Goal: Transaction & Acquisition: Purchase product/service

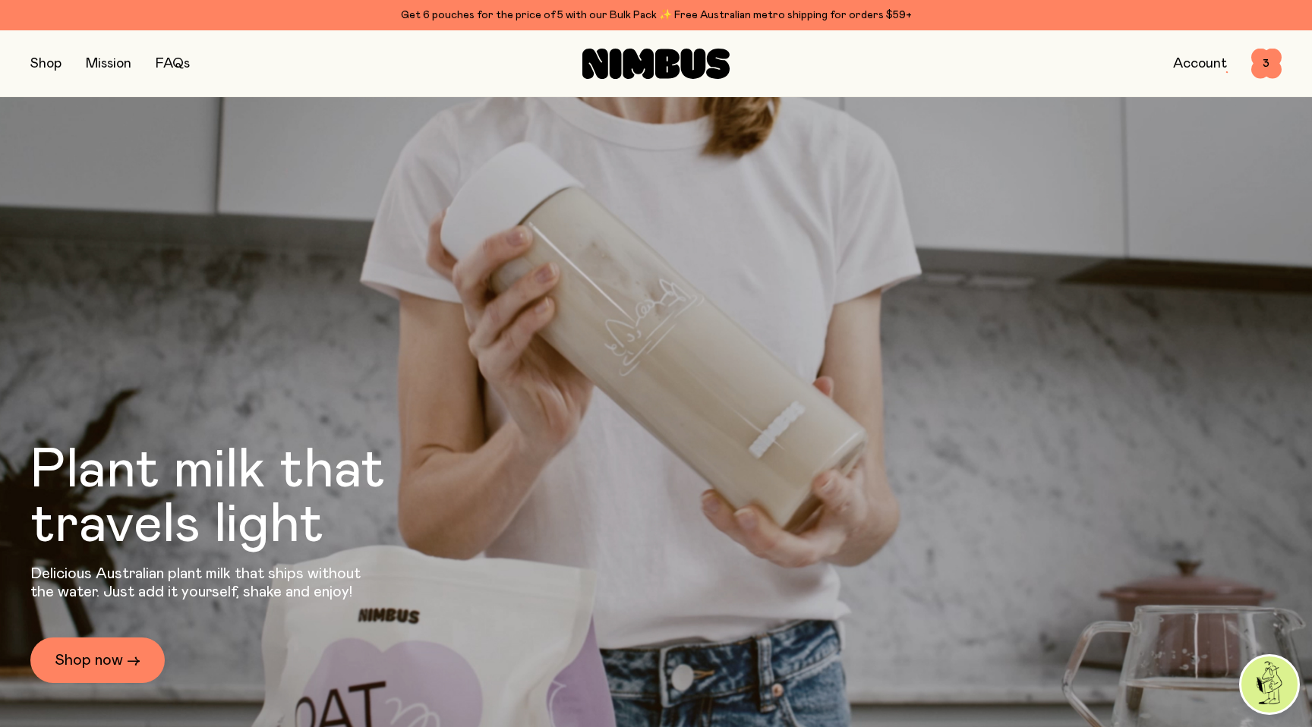
scroll to position [4868, 0]
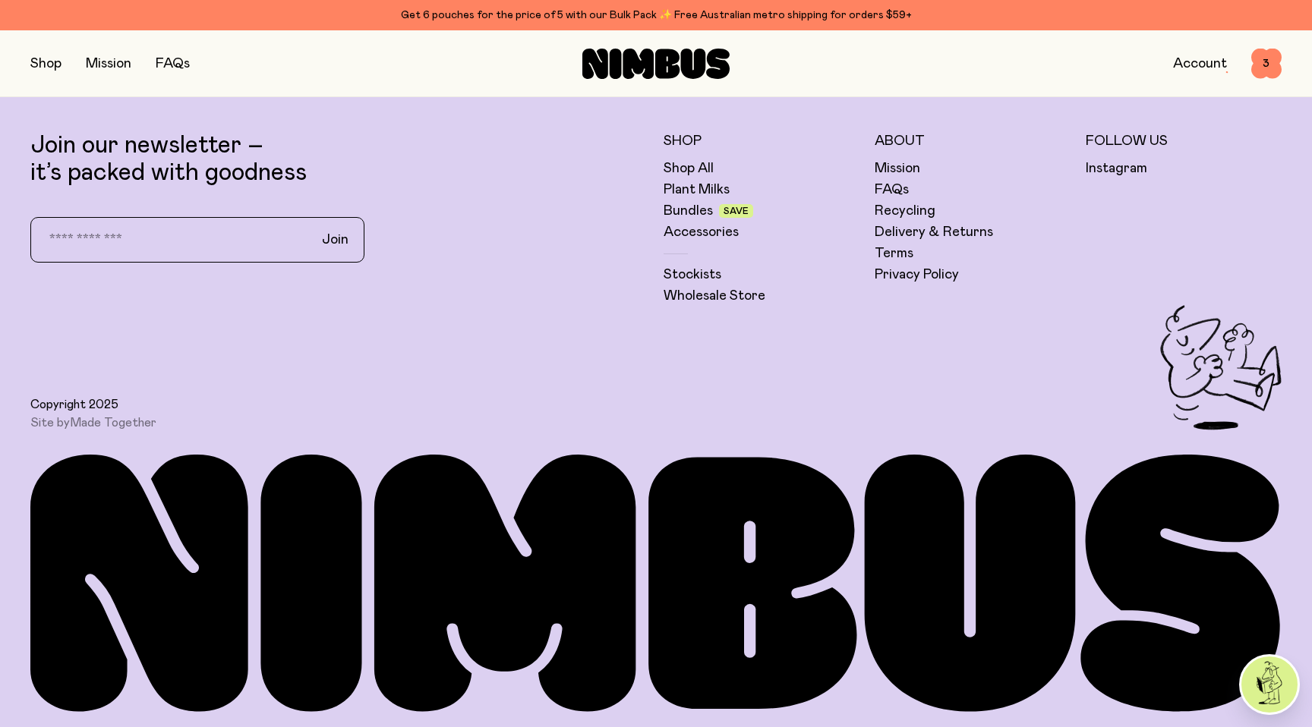
click at [49, 62] on button "button" at bounding box center [45, 63] width 31 height 21
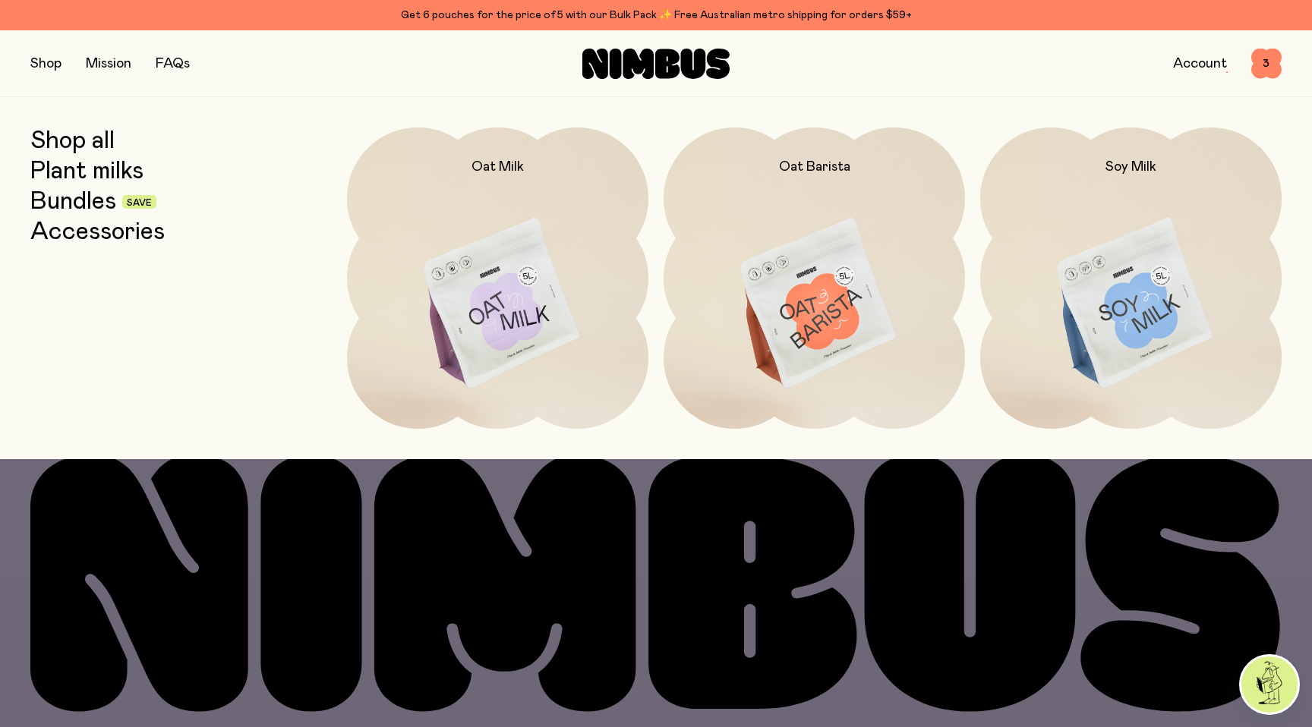
click at [79, 202] on link "Bundles" at bounding box center [73, 201] width 86 height 27
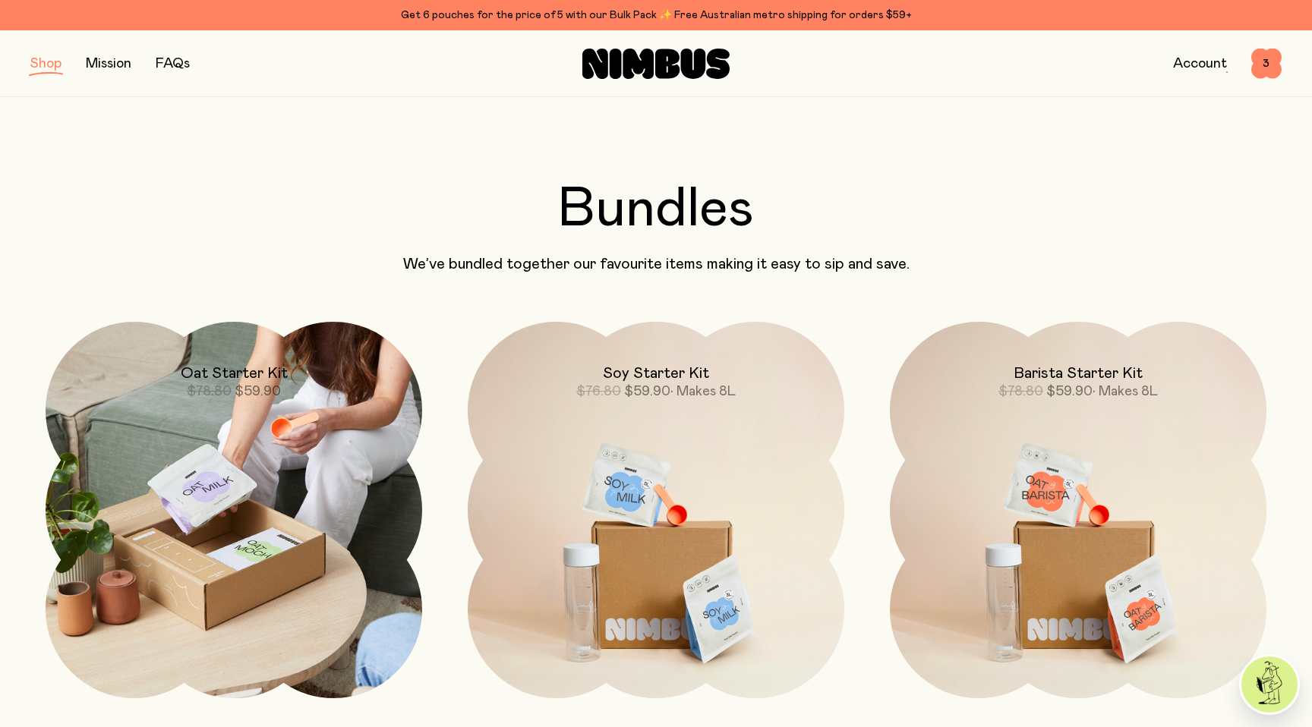
click at [329, 400] on div "Oat Starter Kit $78.80 $59.90" at bounding box center [234, 361] width 377 height 79
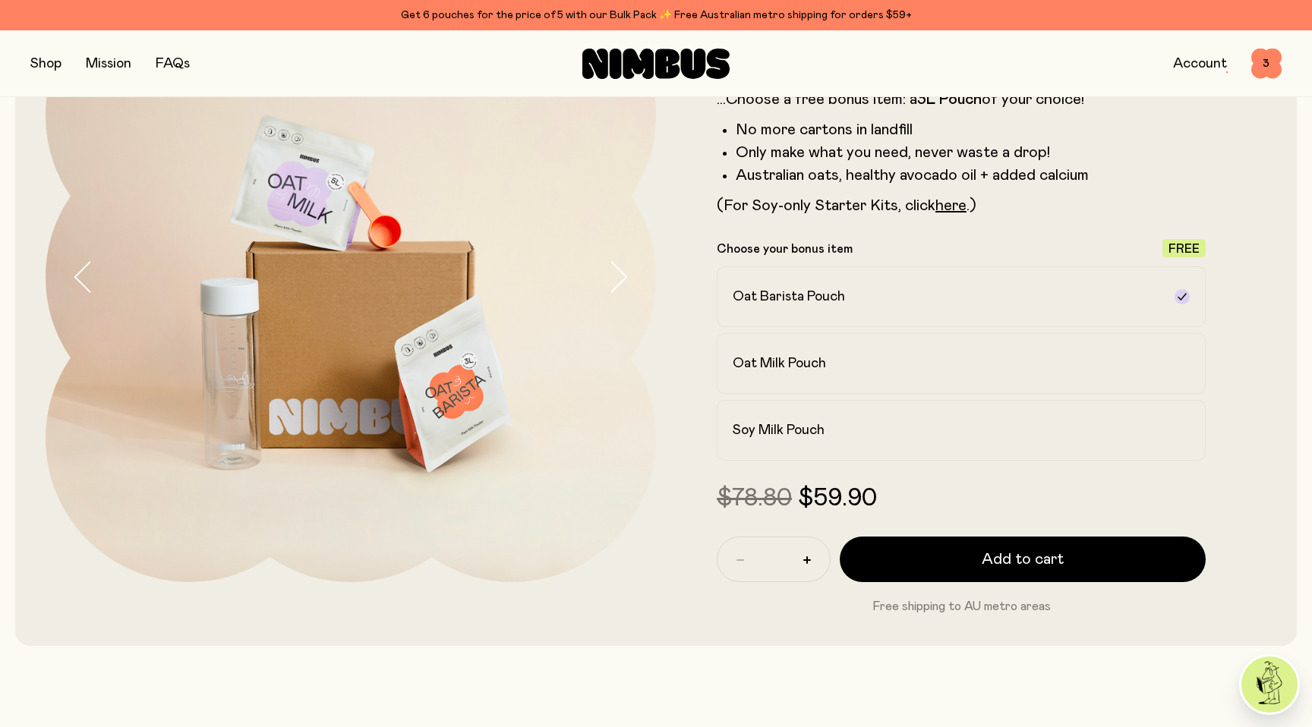
scroll to position [207, 0]
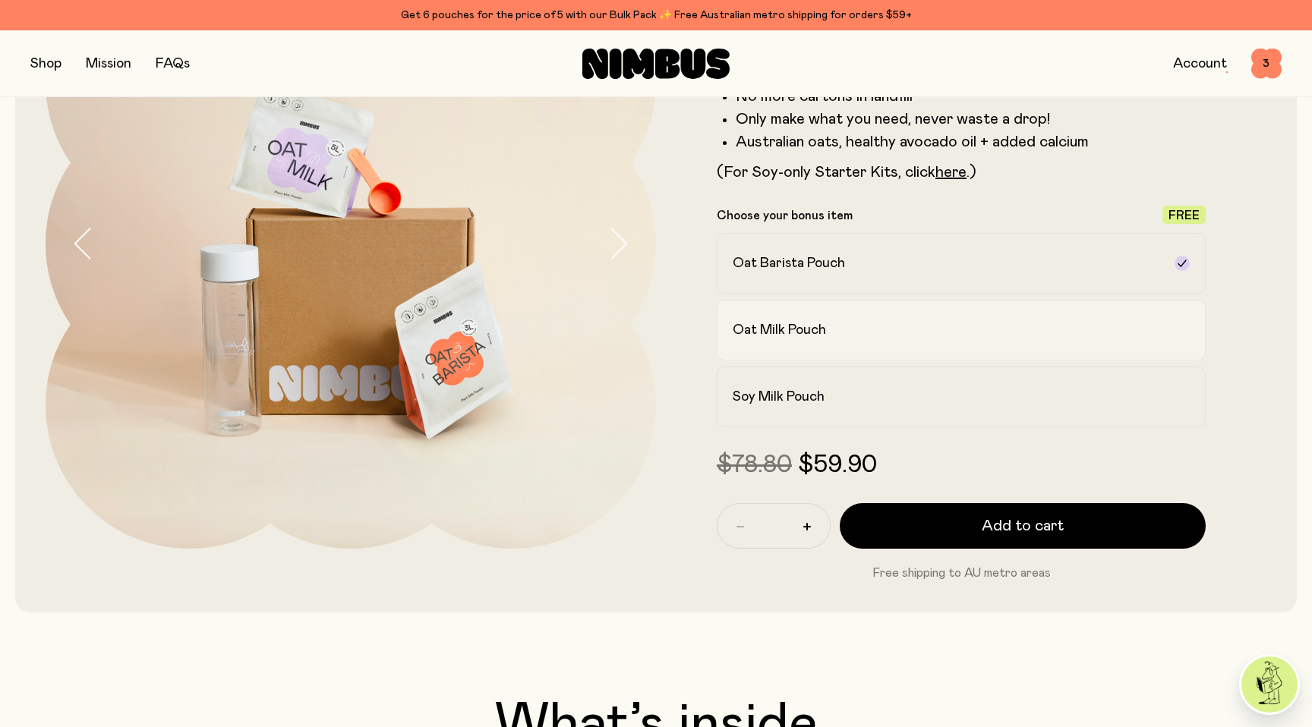
click at [866, 339] on div "Oat Milk Pouch" at bounding box center [948, 330] width 430 height 18
click at [846, 406] on div "Soy Milk Pouch" at bounding box center [948, 397] width 430 height 18
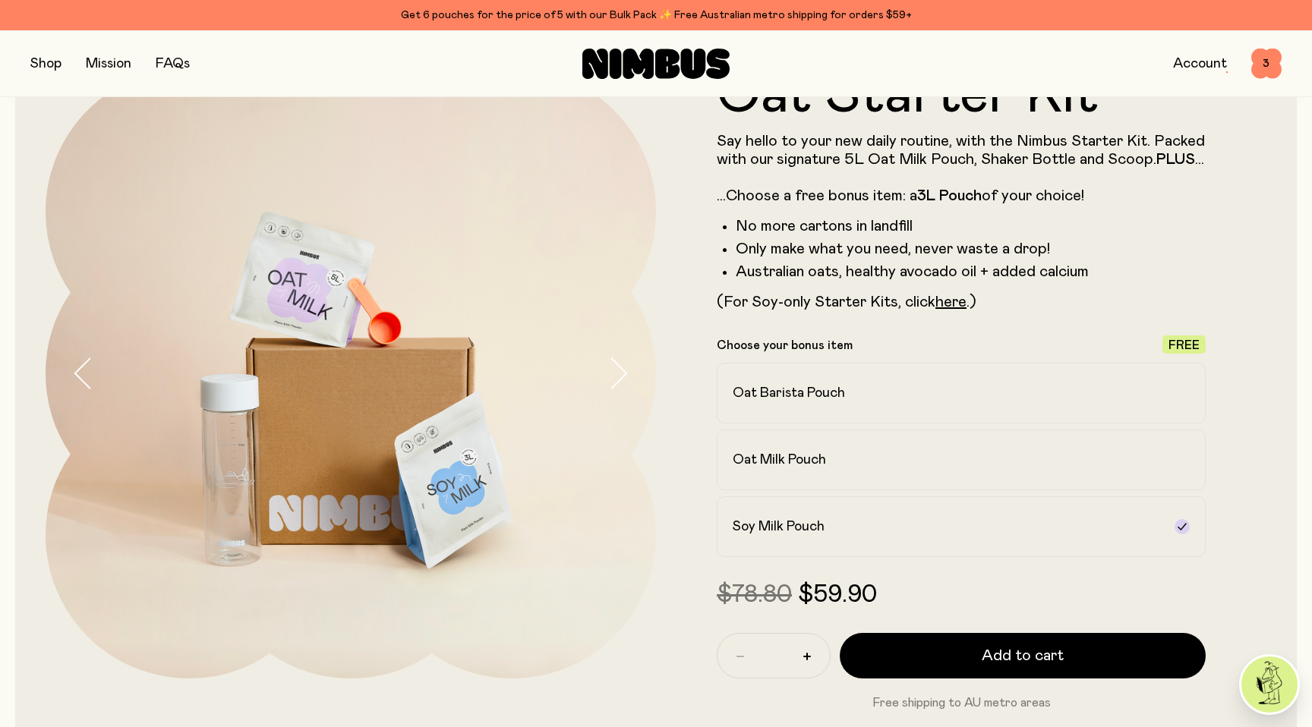
scroll to position [0, 0]
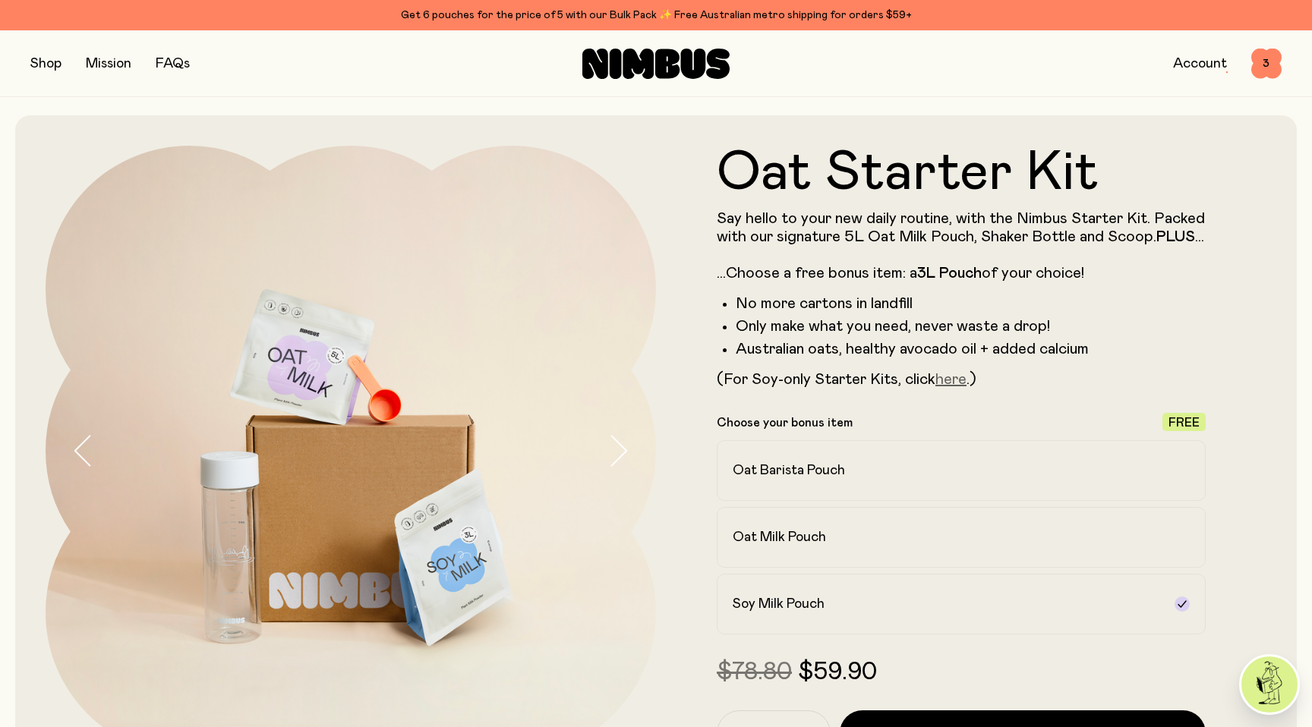
click at [947, 387] on link "here" at bounding box center [950, 379] width 31 height 15
click at [36, 66] on button "button" at bounding box center [45, 63] width 31 height 21
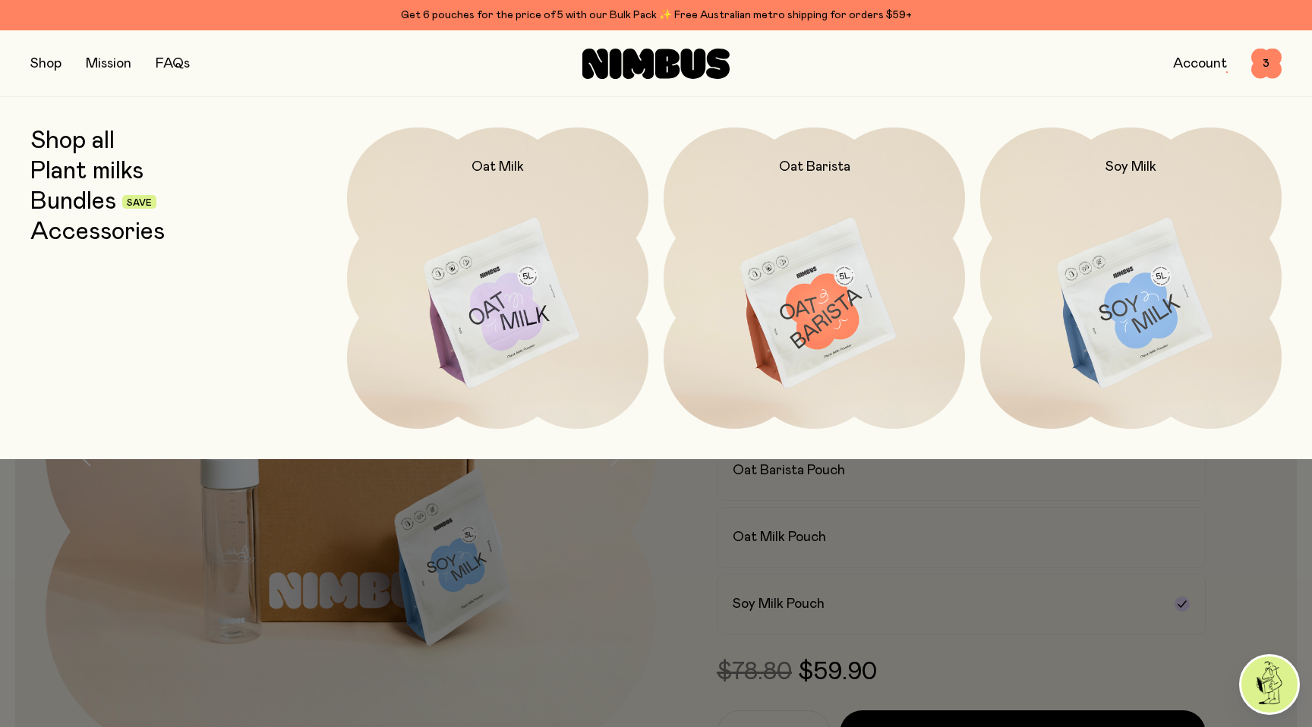
click at [101, 208] on link "Bundles" at bounding box center [73, 201] width 86 height 27
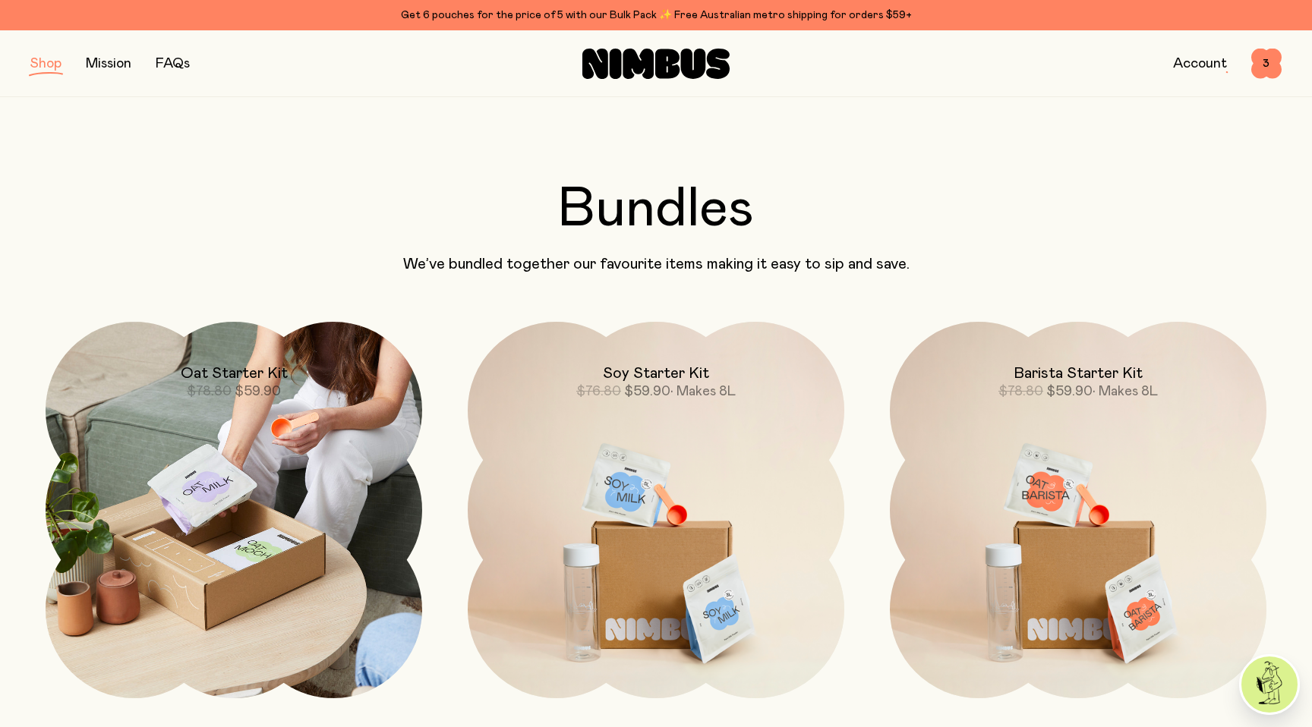
click at [115, 423] on img at bounding box center [234, 510] width 377 height 377
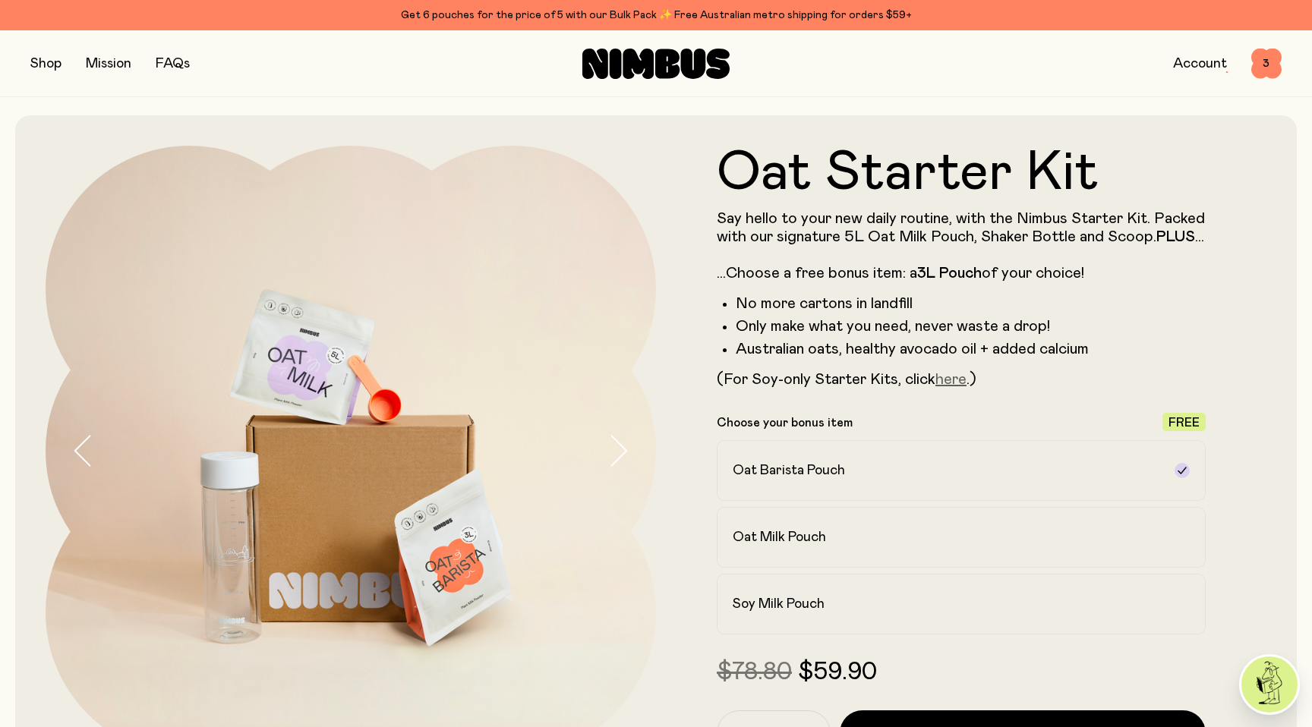
click at [956, 387] on link "here" at bounding box center [950, 379] width 31 height 15
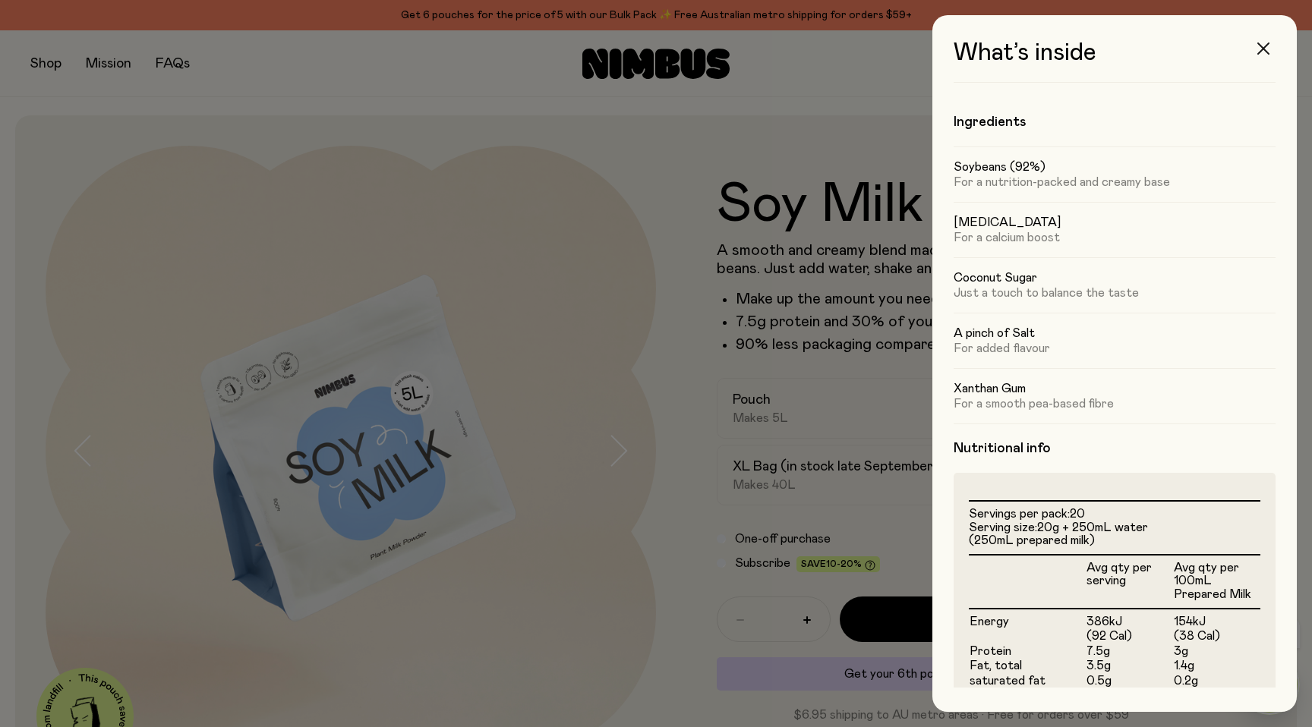
click at [1260, 50] on icon "button" at bounding box center [1263, 49] width 12 height 12
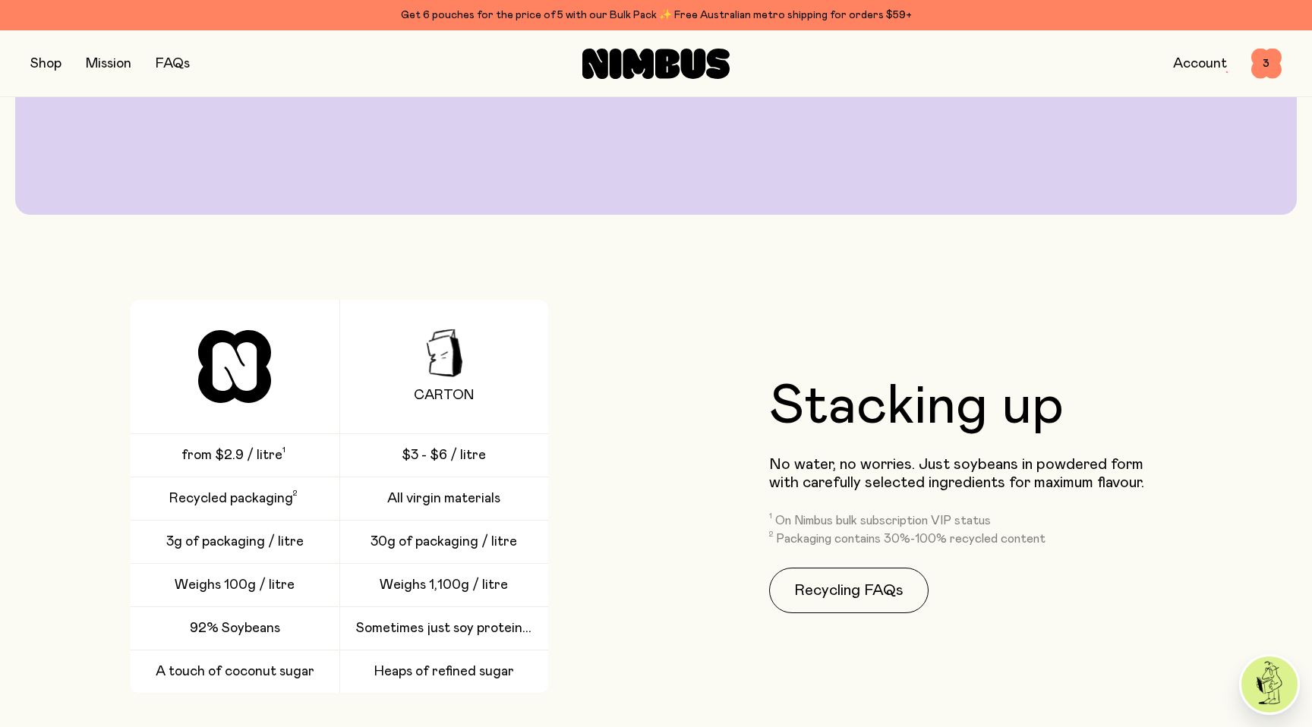
scroll to position [2190, 0]
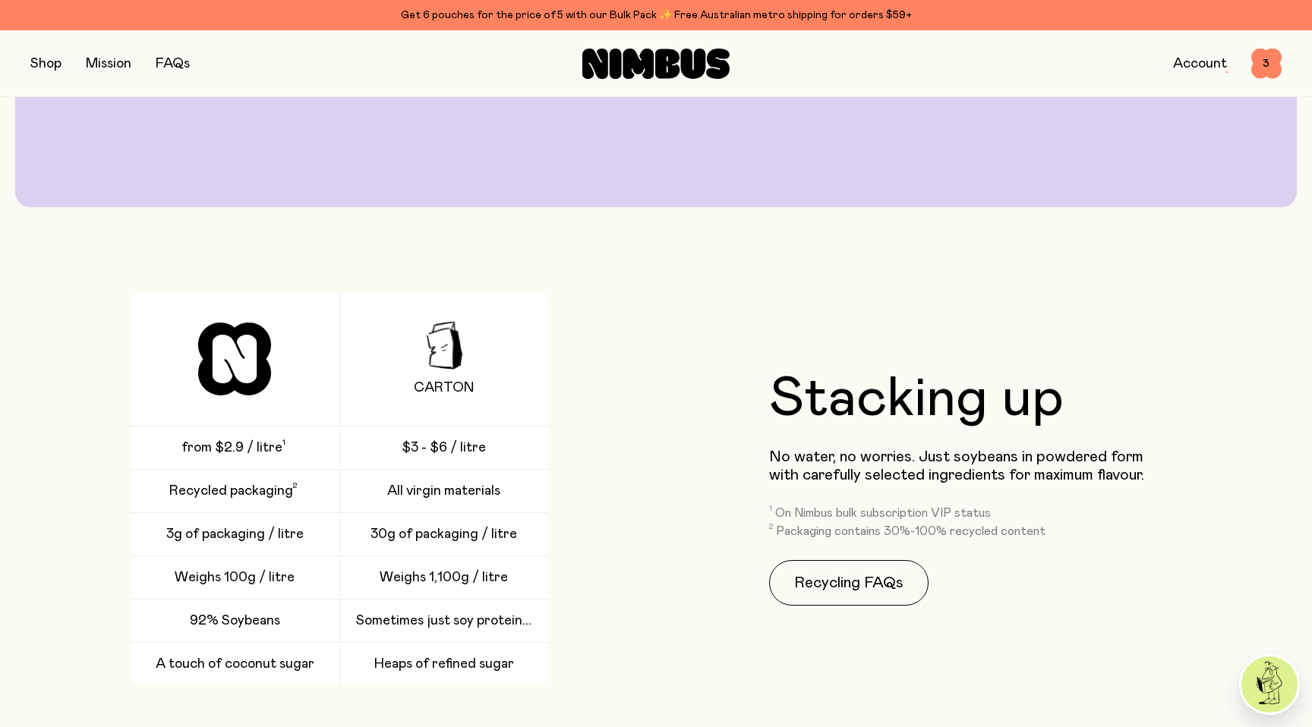
click at [47, 64] on button "button" at bounding box center [45, 63] width 31 height 21
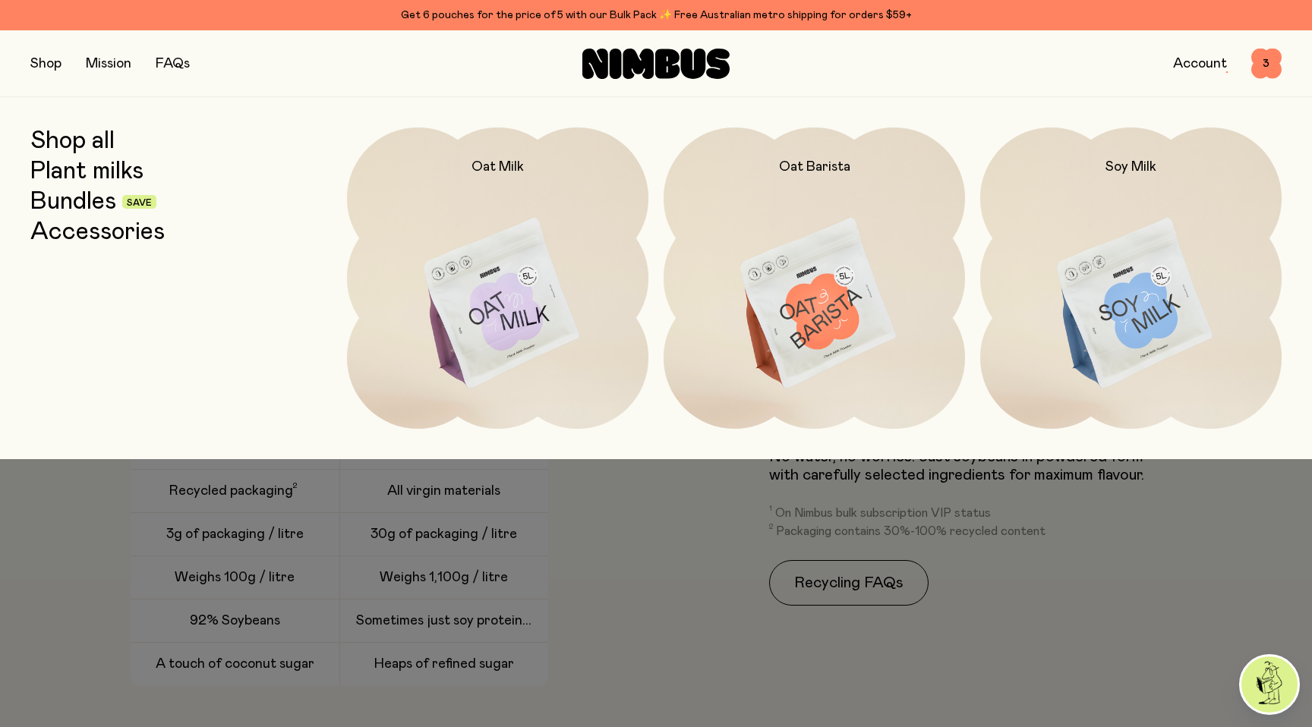
click at [92, 202] on link "Bundles" at bounding box center [73, 201] width 86 height 27
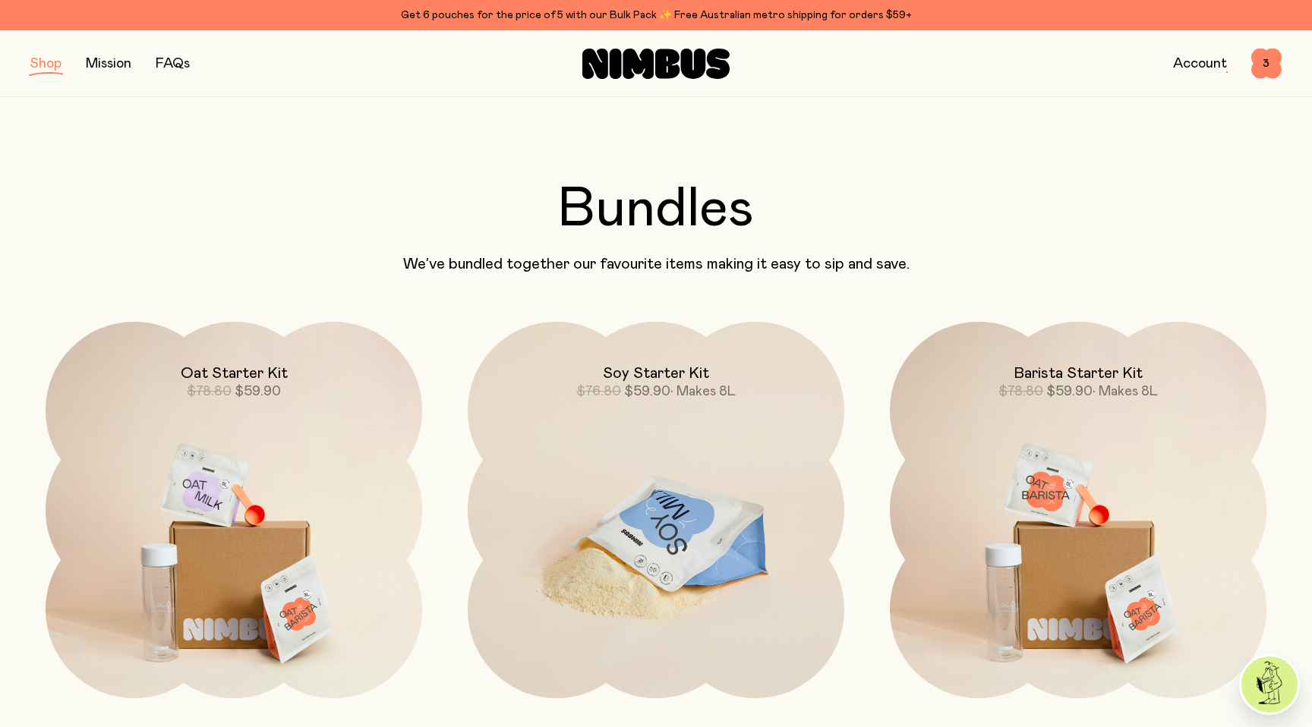
click at [566, 387] on div "Soy Starter Kit $76.80 $59.90 • Makes 8L" at bounding box center [656, 361] width 377 height 79
